Goal: Transaction & Acquisition: Purchase product/service

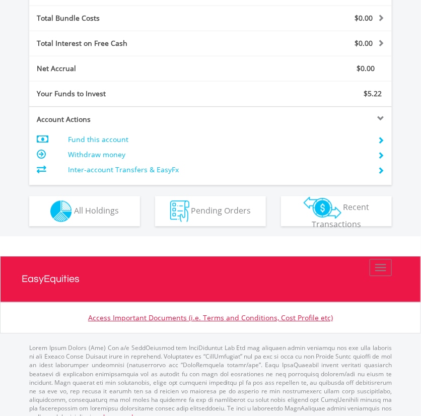
scroll to position [528, 0]
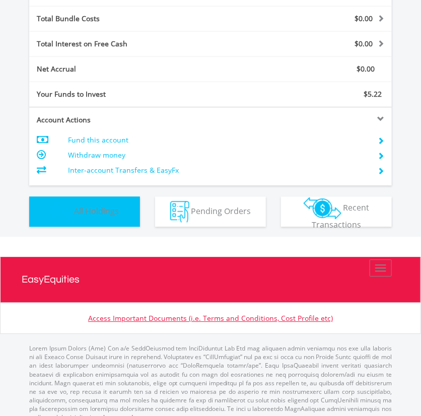
click at [68, 212] on img "button" at bounding box center [61, 212] width 22 height 22
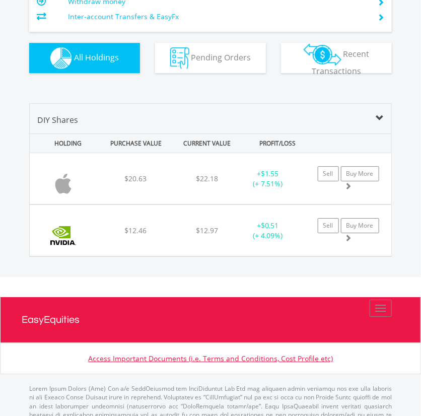
scroll to position [695, 0]
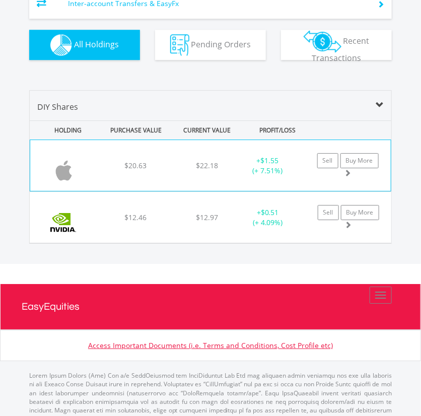
click at [343, 174] on div "Sell Buy More" at bounding box center [354, 165] width 76 height 25
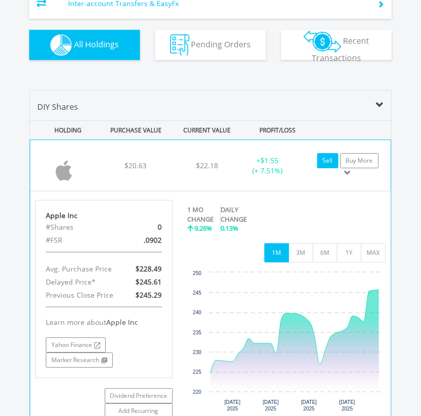
click at [324, 157] on link "Sell" at bounding box center [328, 160] width 21 height 15
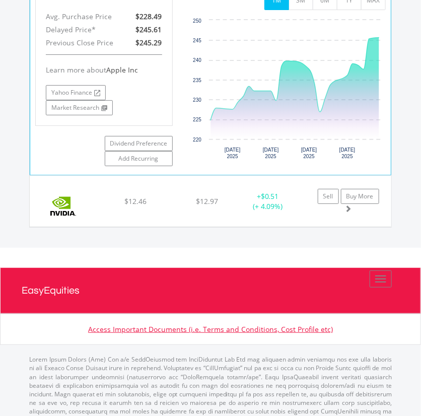
scroll to position [970, 0]
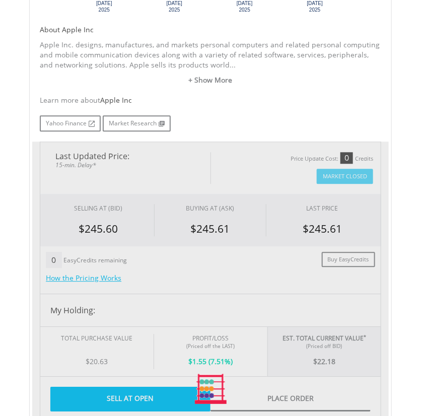
type input "*****"
type input "******"
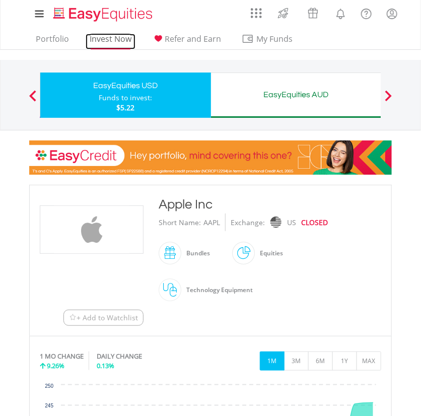
click at [109, 34] on link "Invest Now" at bounding box center [111, 42] width 50 height 16
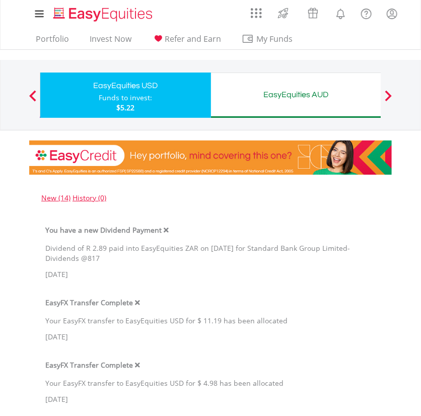
click at [44, 31] on ul "Portfolio Invest Now Refer and Earn My Funds Fund your accounts Withdraw Money …" at bounding box center [167, 39] width 277 height 19
click at [53, 37] on link "Portfolio" at bounding box center [52, 42] width 41 height 16
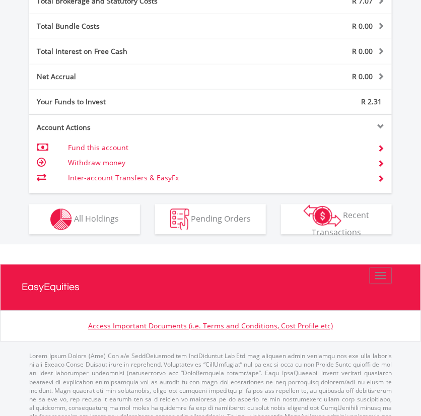
scroll to position [530, 0]
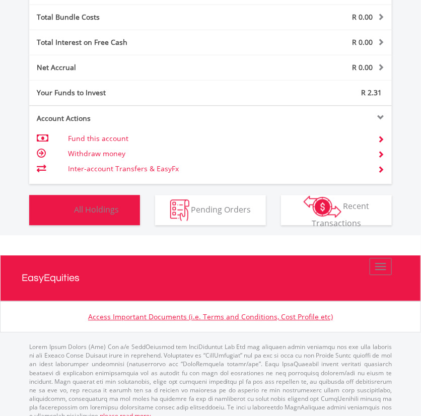
click at [79, 215] on button "Holdings All Holdings" at bounding box center [84, 210] width 111 height 30
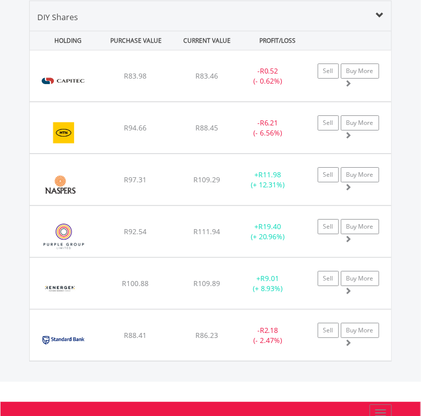
scroll to position [941, 0]
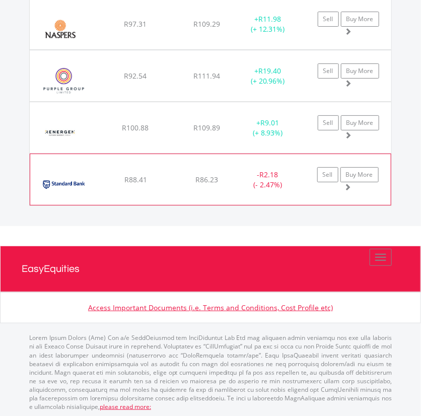
click at [348, 194] on div "﻿ Standard Bank Group Limited R88.41 R86.23 R244.06 - R2.18 (- 2.47%) Sell Buy …" at bounding box center [210, 179] width 361 height 51
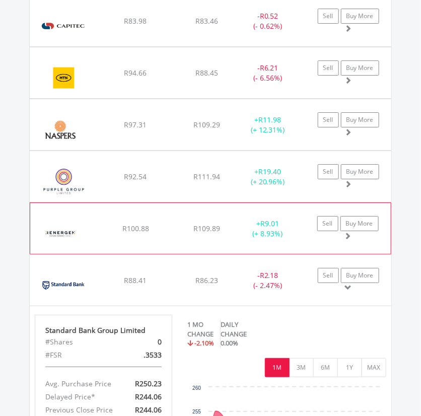
scroll to position [837, 0]
